Goal: Information Seeking & Learning: Find specific fact

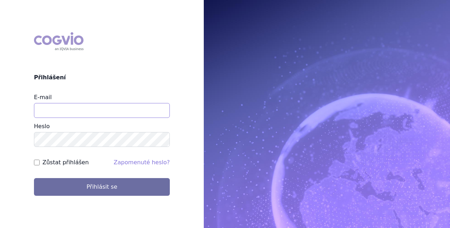
click at [141, 106] on input "E-mail" at bounding box center [102, 110] width 136 height 15
type input "[EMAIL_ADDRESS][PERSON_NAME][DOMAIN_NAME]"
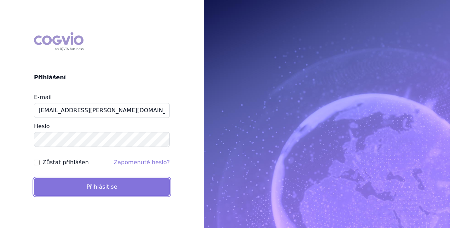
click at [110, 182] on button "Přihlásit se" at bounding box center [102, 187] width 136 height 18
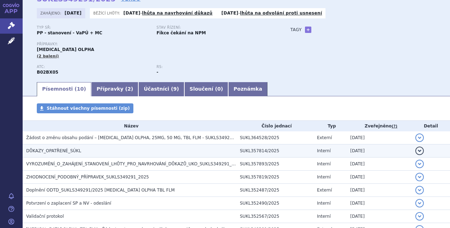
scroll to position [39, 0]
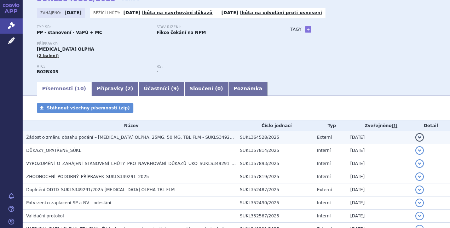
click at [152, 140] on h3 "Žádost o změnu obsahu podání – ELTROMBOPAG OLPHA, 25MG, 50 MG, TBL FLM - SUKLS3…" at bounding box center [131, 137] width 210 height 7
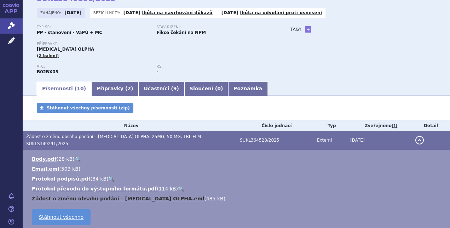
click at [167, 196] on link "Žádost o změnu obsahu podání – ELTROMBOPAG OLPHA.eml" at bounding box center [118, 199] width 172 height 6
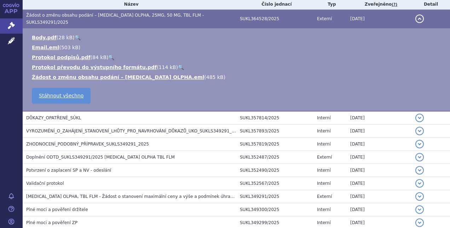
scroll to position [160, 0]
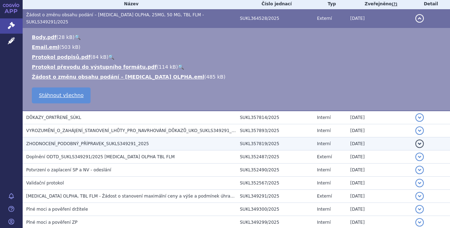
click at [149, 140] on h3 "ZHODNOCENÍ_PODOBNÝ_PŘÍPRAVEK_SUKLS349291_2025" at bounding box center [131, 143] width 210 height 7
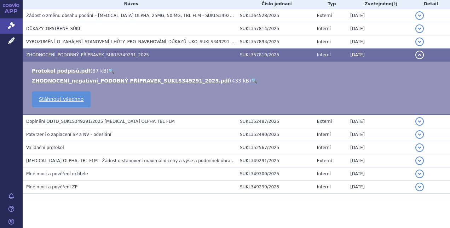
click at [251, 81] on link "🔍" at bounding box center [254, 81] width 6 height 6
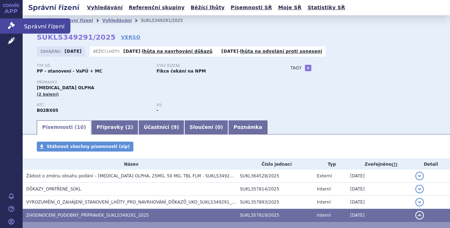
click at [19, 27] on link "Správní řízení" at bounding box center [11, 25] width 23 height 15
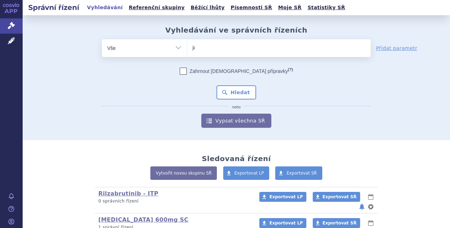
type input "jak"
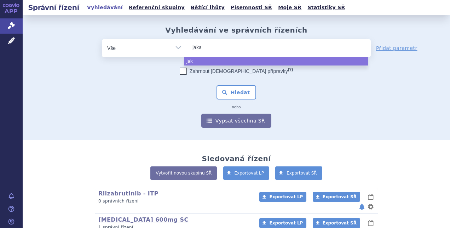
type input "jakav"
type input "jakavi"
select select "jakavi"
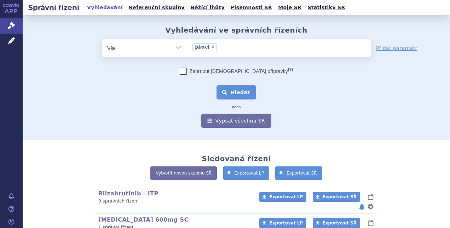
click at [224, 96] on button "Hledat" at bounding box center [236, 92] width 40 height 14
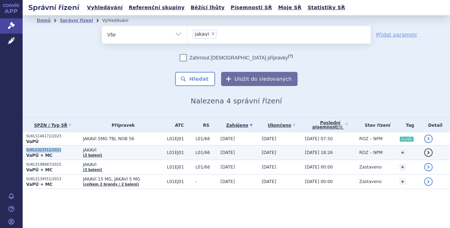
drag, startPoint x: 56, startPoint y: 149, endPoint x: 27, endPoint y: 150, distance: 29.0
click at [27, 150] on p "SUKLS322512/2021" at bounding box center [52, 150] width 53 height 5
copy p "SUKLS322512/2021"
